Goal: Find specific page/section: Find specific page/section

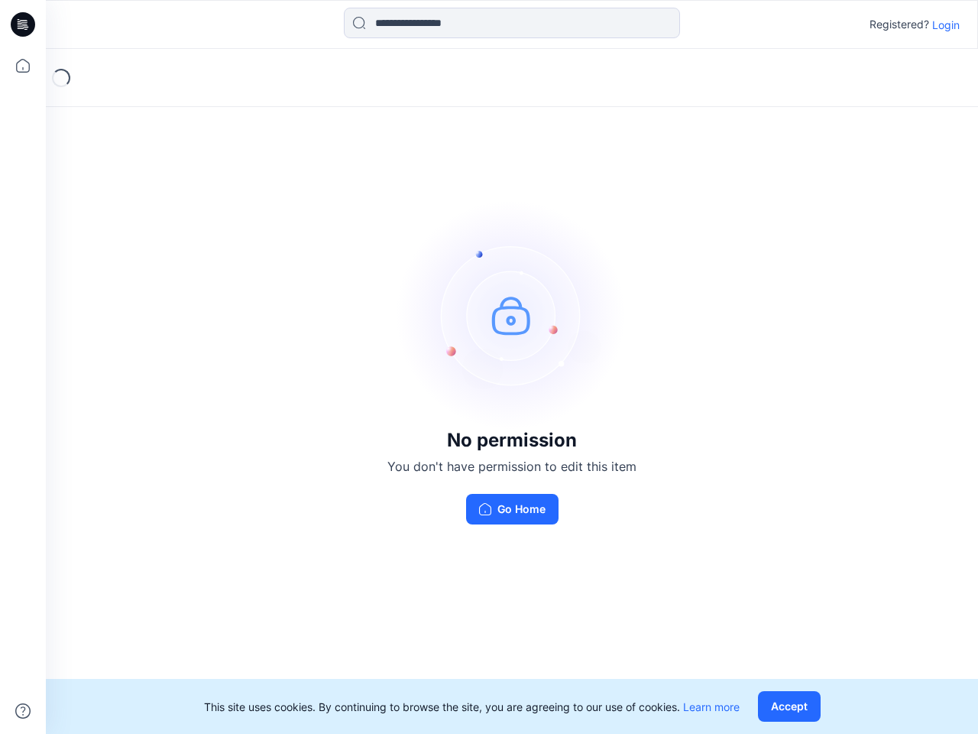
click at [489, 367] on img at bounding box center [511, 314] width 229 height 229
click at [24, 24] on icon at bounding box center [25, 24] width 6 height 1
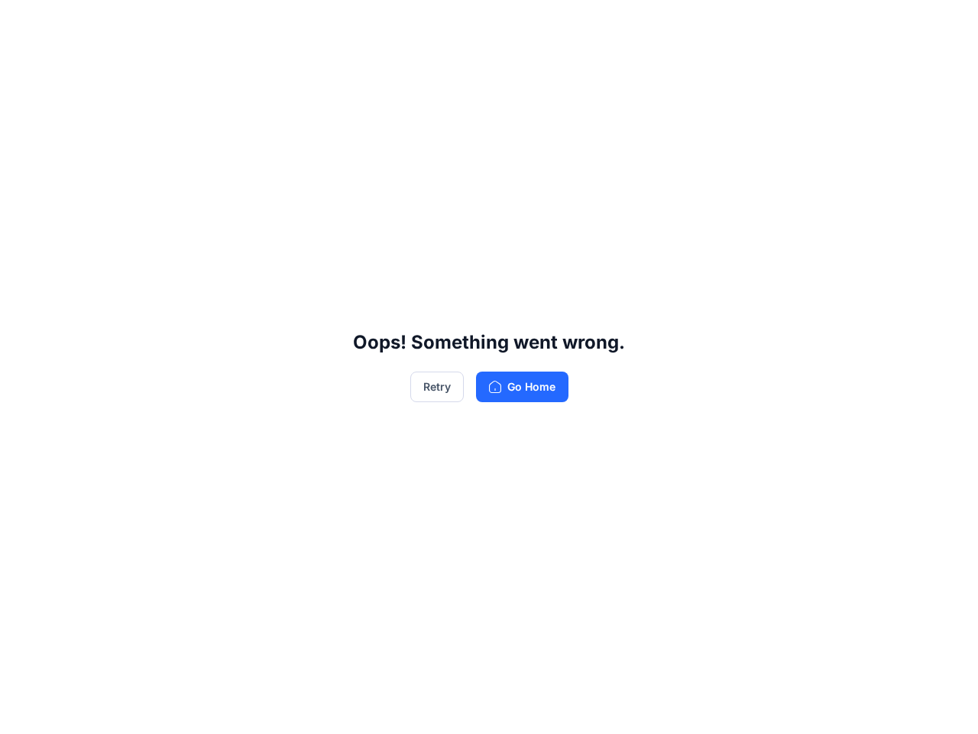
click at [23, 66] on div "Oops! Something went wrong. Retry Go Home" at bounding box center [489, 367] width 978 height 734
click at [23, 711] on div "Oops! Something went wrong. Retry Go Home" at bounding box center [489, 367] width 978 height 734
click at [512, 23] on div "Oops! Something went wrong. Retry Go Home" at bounding box center [489, 367] width 978 height 734
click at [946, 24] on div "Oops! Something went wrong. Retry Go Home" at bounding box center [489, 367] width 978 height 734
click at [793, 706] on div "Oops! Something went wrong. Retry Go Home" at bounding box center [489, 367] width 978 height 734
